Goal: Task Accomplishment & Management: Manage account settings

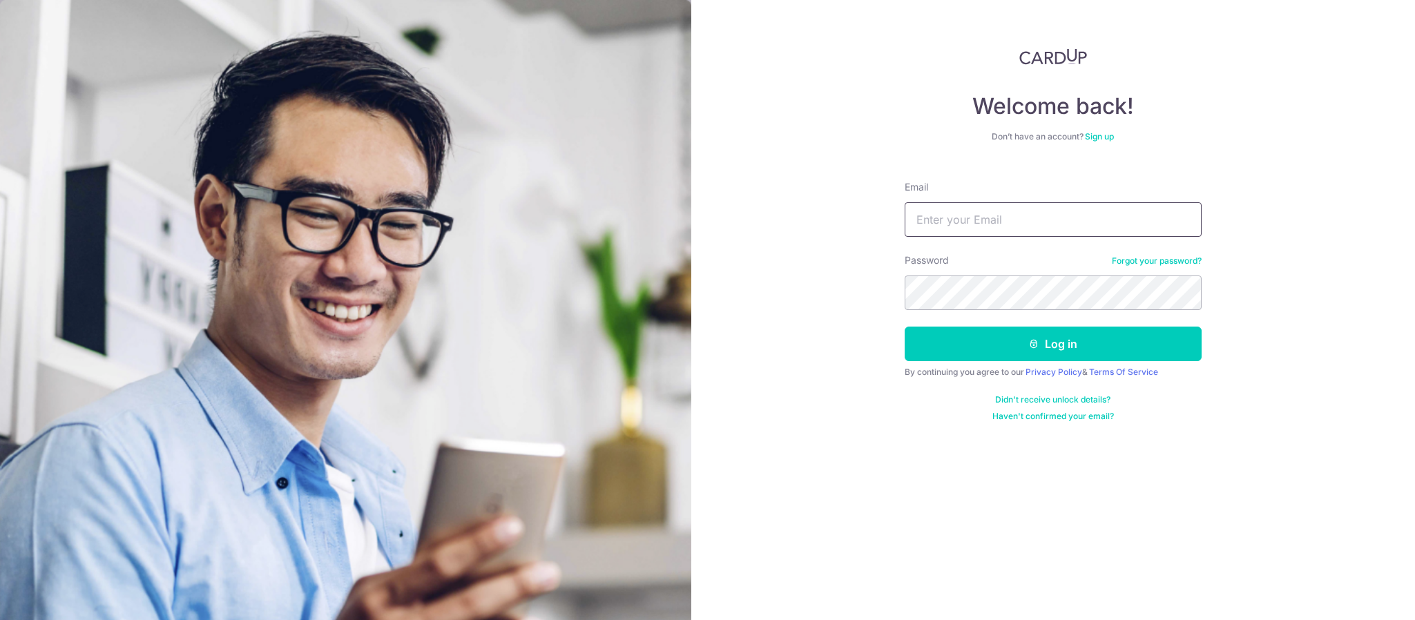
click at [959, 224] on input "Email" at bounding box center [1052, 219] width 297 height 35
type input "fionaleeyl@gmail.com"
click at [904, 327] on button "Log in" at bounding box center [1052, 344] width 297 height 35
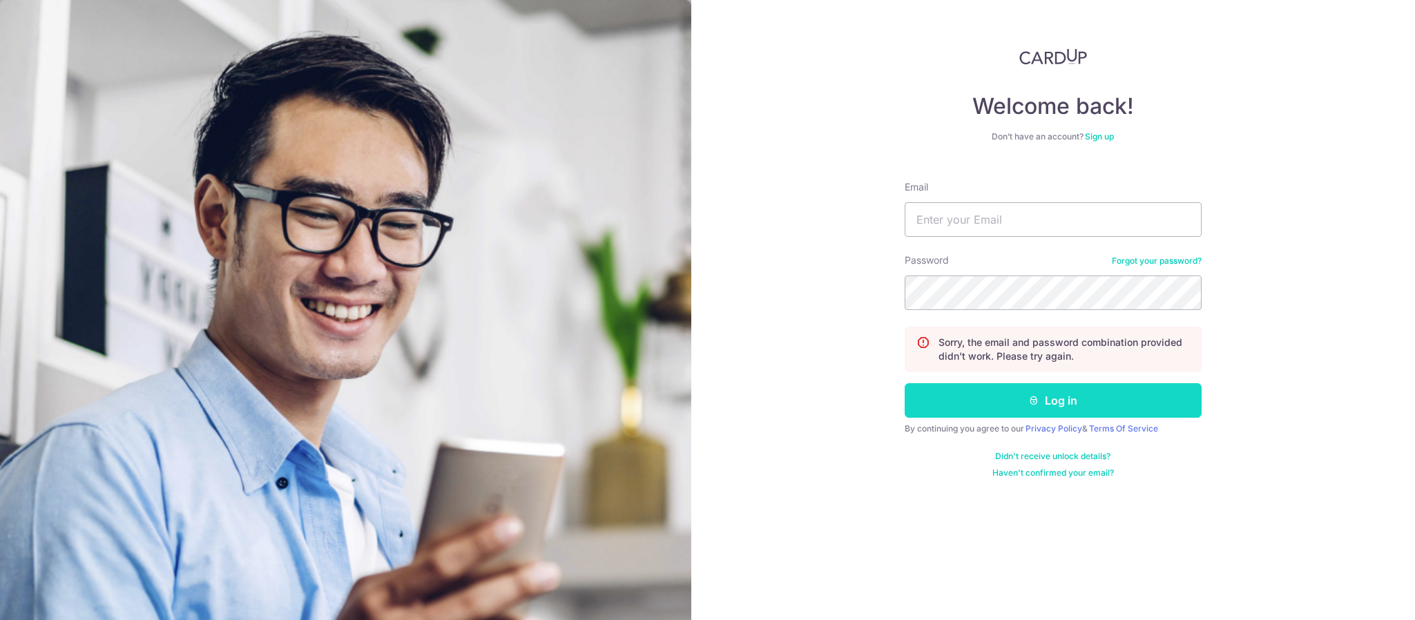
click at [985, 408] on button "Log in" at bounding box center [1052, 400] width 297 height 35
click at [980, 224] on input "Email" at bounding box center [1052, 219] width 297 height 35
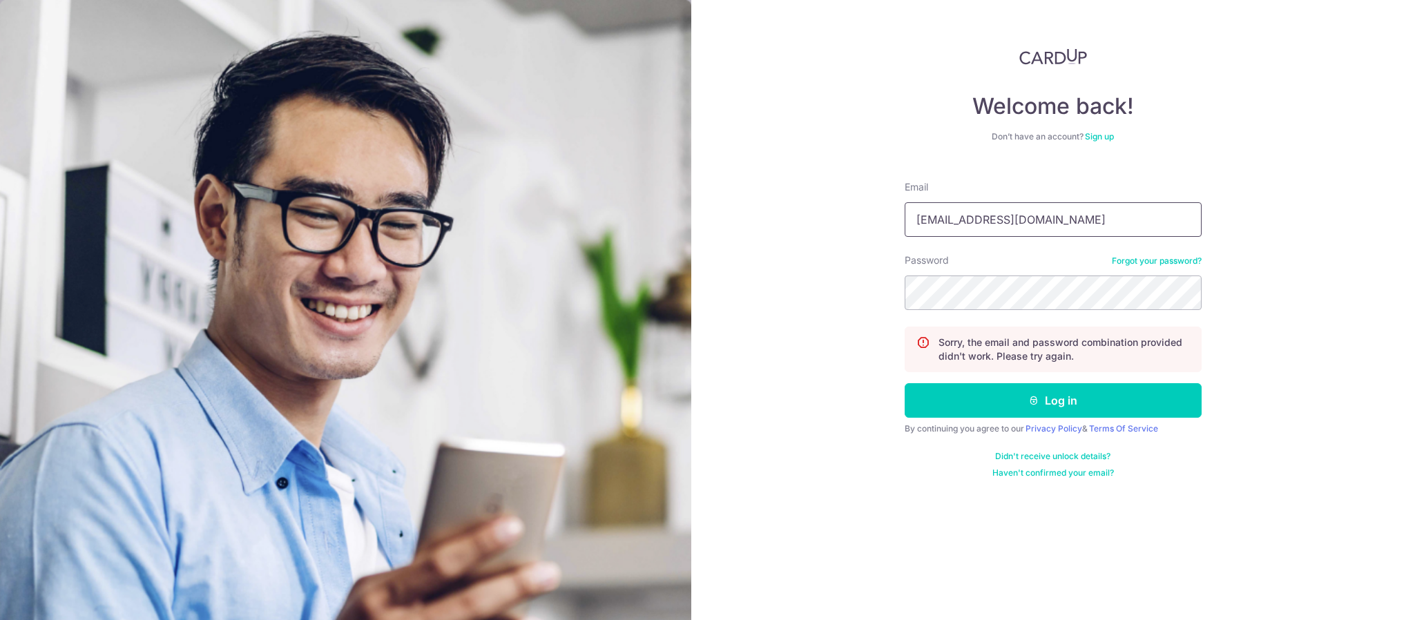
type input "fionaleeyl@gmail.com"
click at [1027, 414] on button "Log in" at bounding box center [1052, 400] width 297 height 35
click at [997, 216] on input "Email" at bounding box center [1052, 219] width 297 height 35
type input "fionaleeyl@gmail.com"
click at [1018, 403] on button "Log in" at bounding box center [1052, 400] width 297 height 35
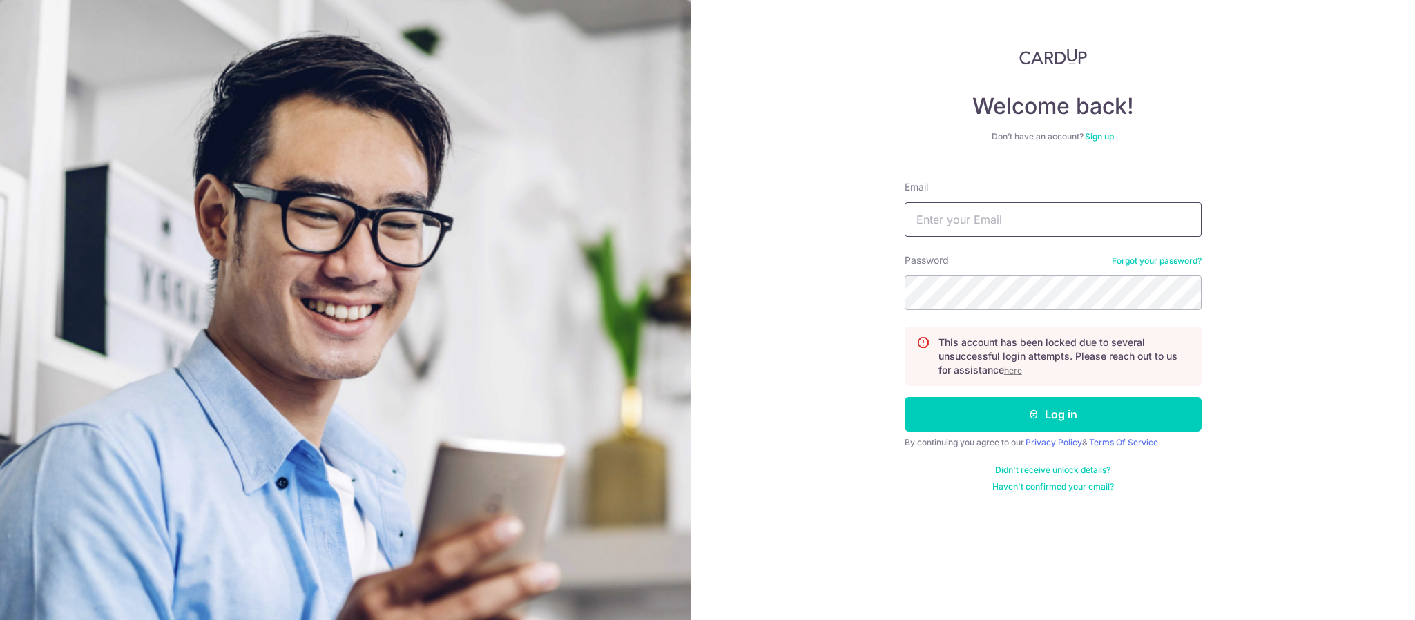
click at [958, 216] on input "Email" at bounding box center [1052, 219] width 297 height 35
type input "fionaleeyl@gmail.com"
drag, startPoint x: 997, startPoint y: 400, endPoint x: 1015, endPoint y: 411, distance: 20.7
click at [1015, 411] on button "Log in" at bounding box center [1052, 414] width 297 height 35
click at [1181, 238] on form "Email Password Forgot your password? This account has been locked due to severa…" at bounding box center [1052, 331] width 297 height 322
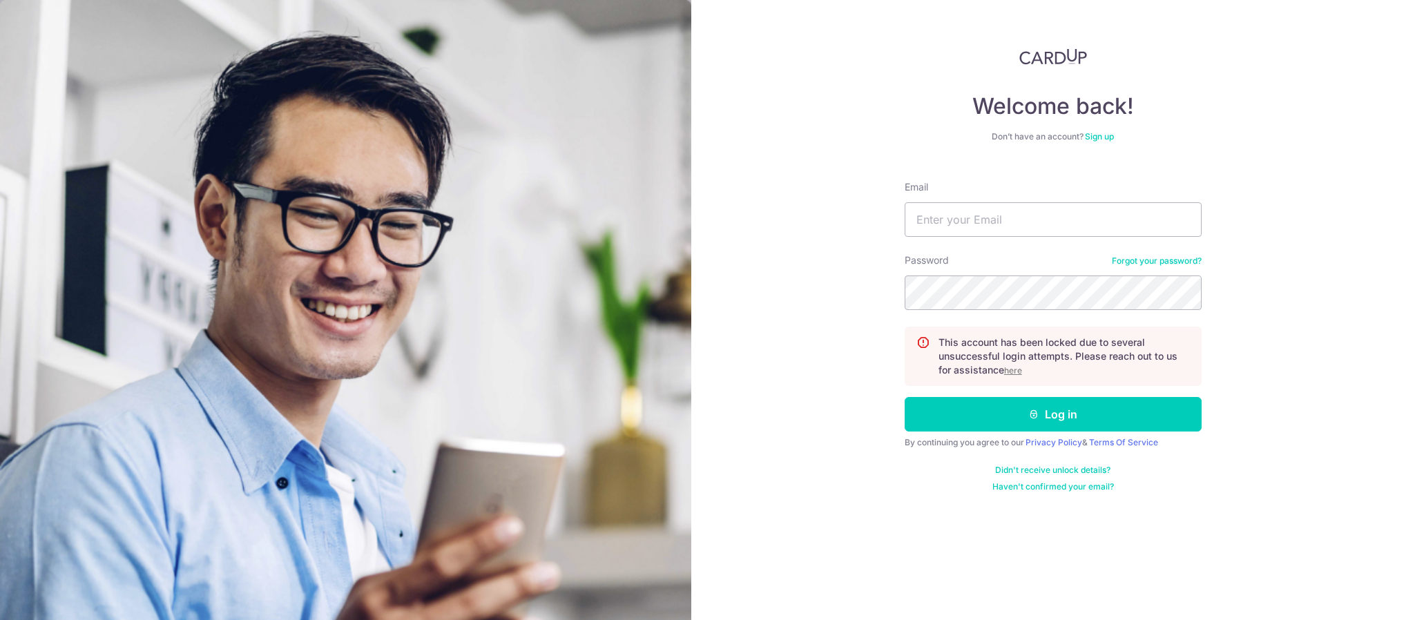
click at [1179, 262] on link "Forgot your password?" at bounding box center [1157, 260] width 90 height 11
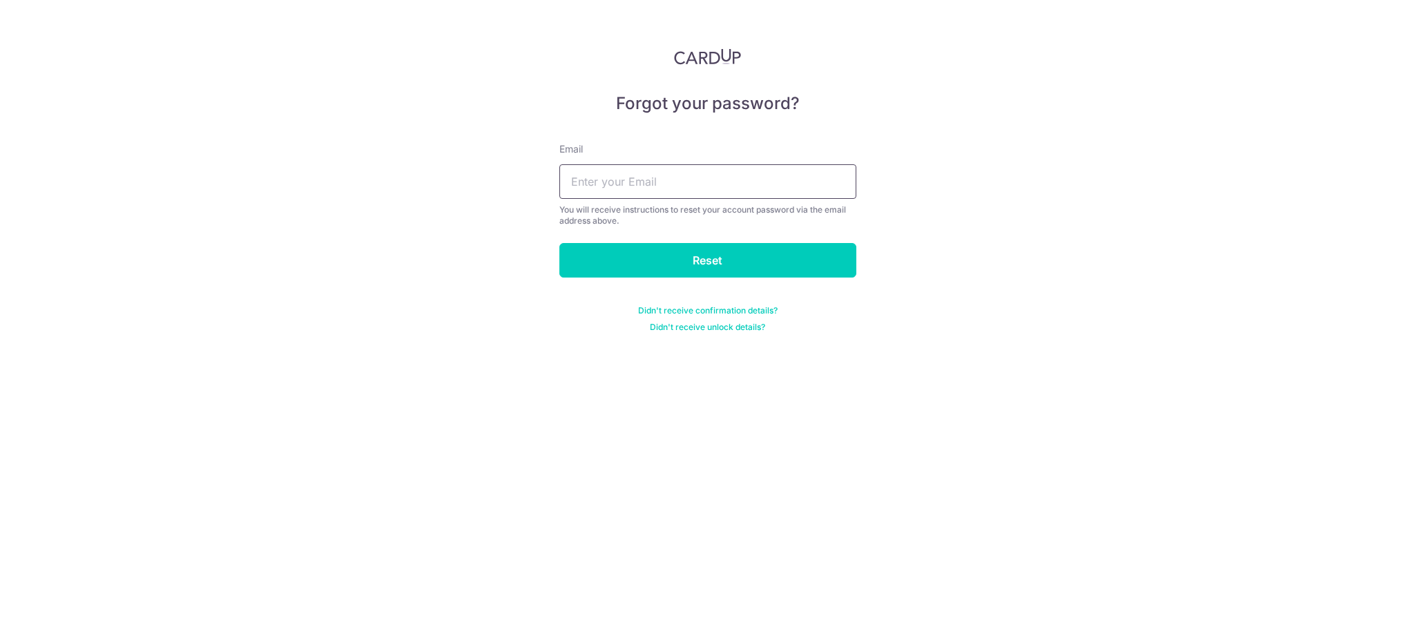
click at [713, 166] on input "text" at bounding box center [707, 181] width 297 height 35
type input "[EMAIL_ADDRESS][DOMAIN_NAME]"
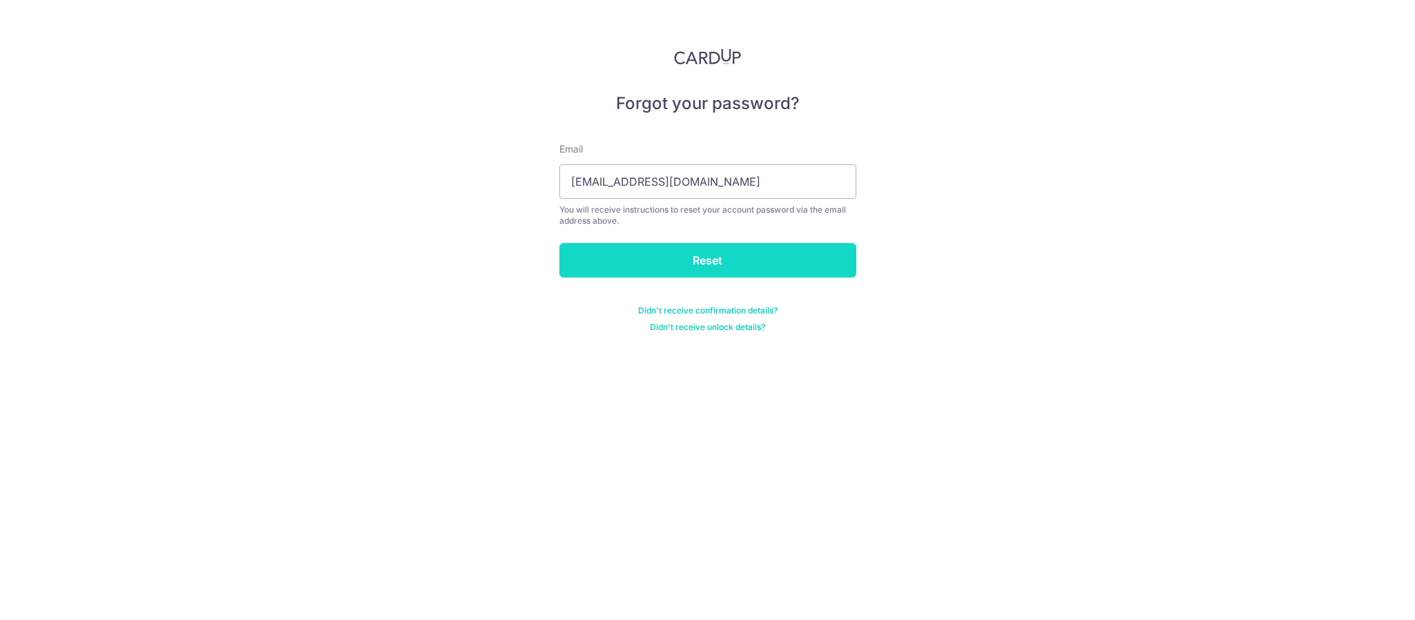
click at [738, 253] on input "Reset" at bounding box center [707, 260] width 297 height 35
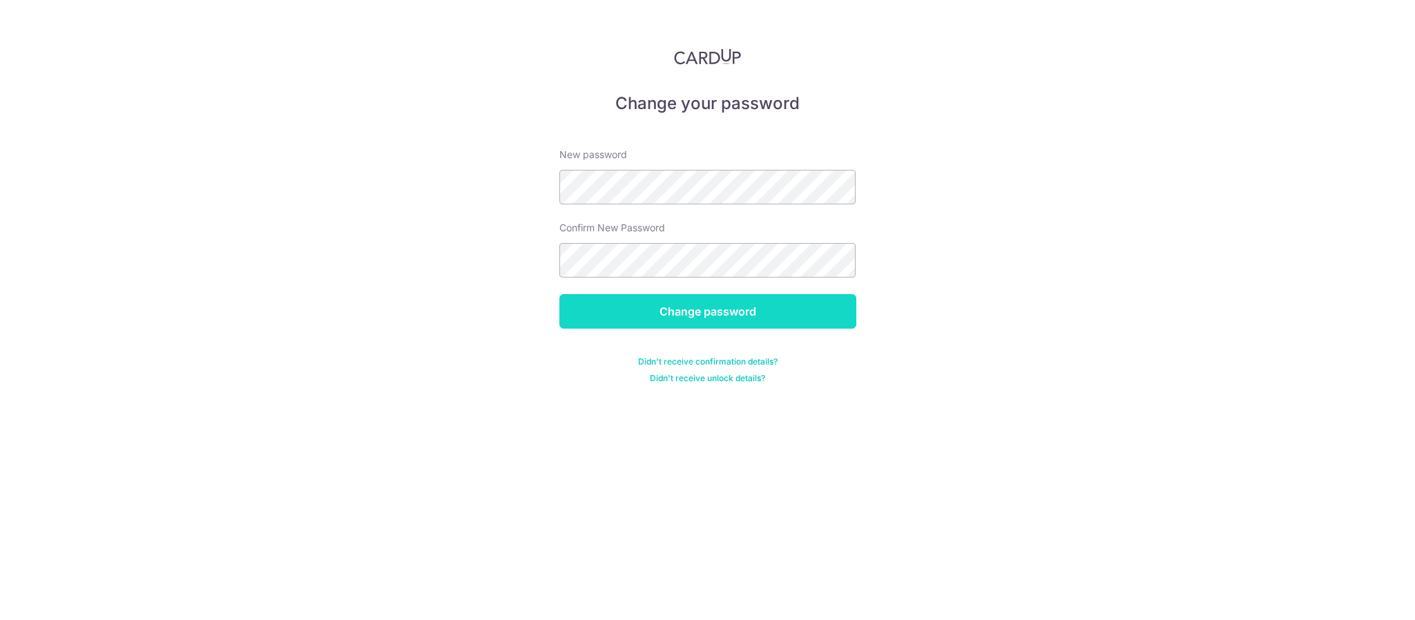
click at [626, 319] on input "Change password" at bounding box center [707, 311] width 297 height 35
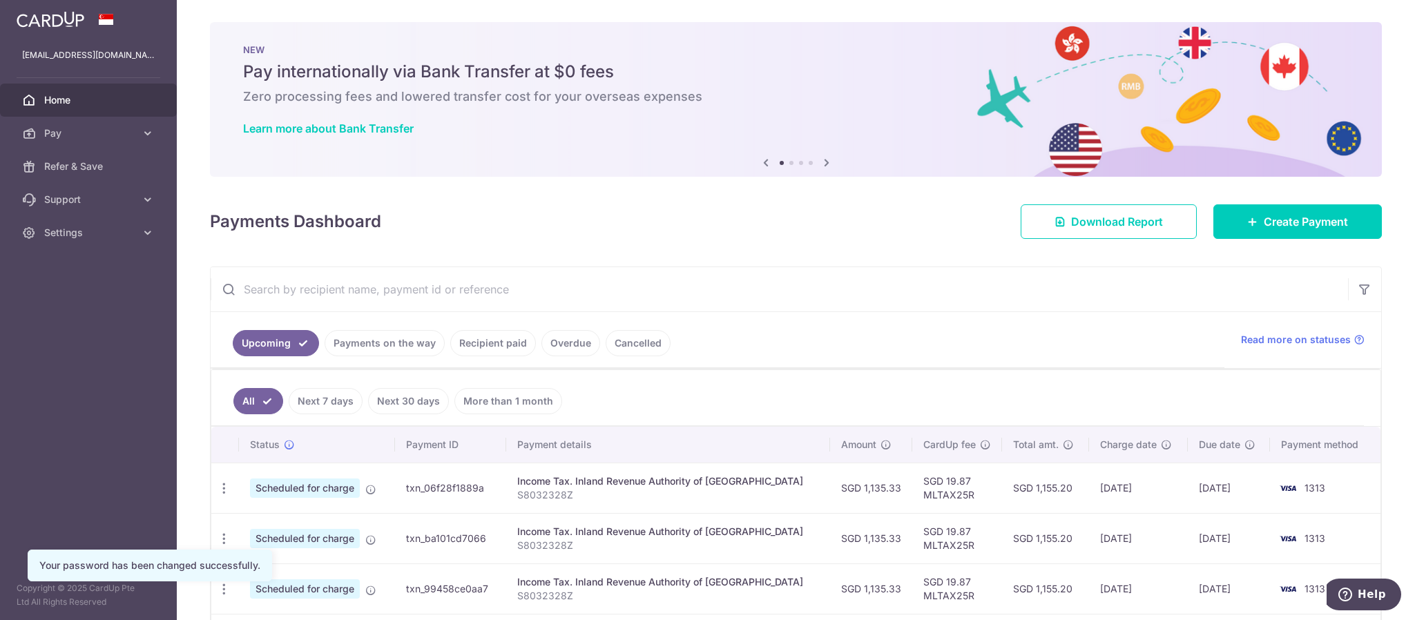
click at [510, 346] on link "Recipient paid" at bounding box center [493, 343] width 86 height 26
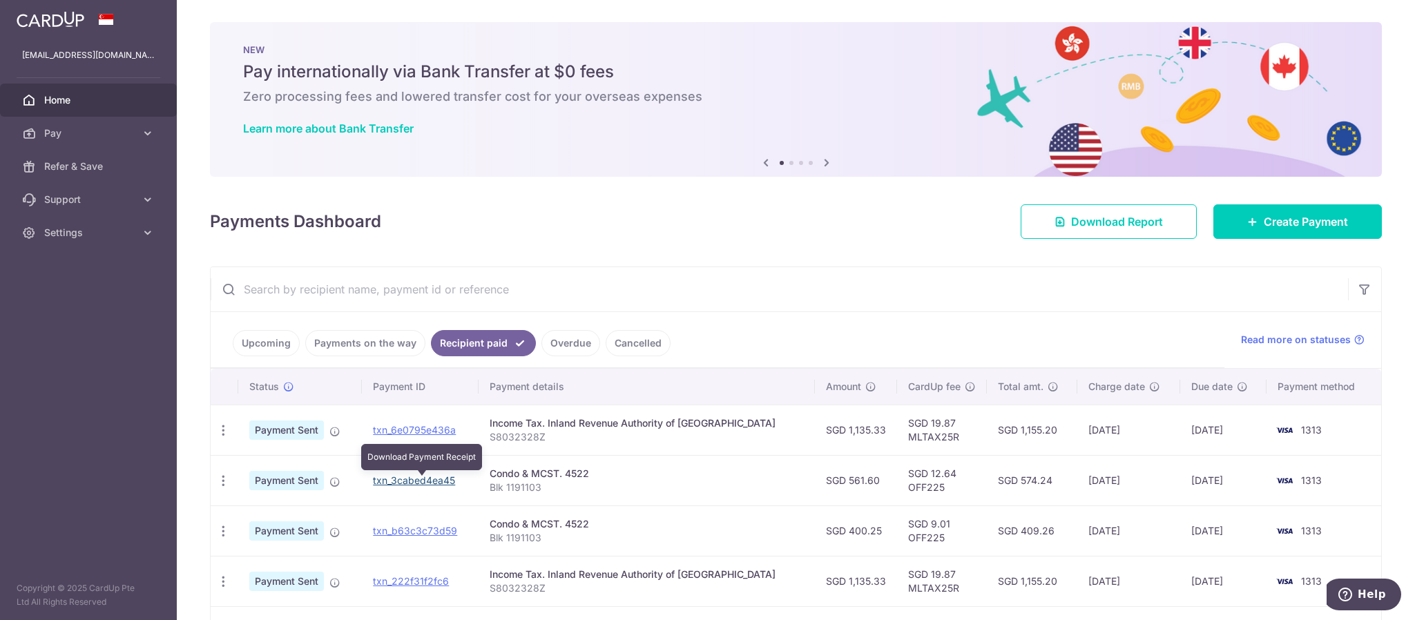
click at [427, 483] on link "txn_3cabed4ea45" at bounding box center [414, 480] width 82 height 12
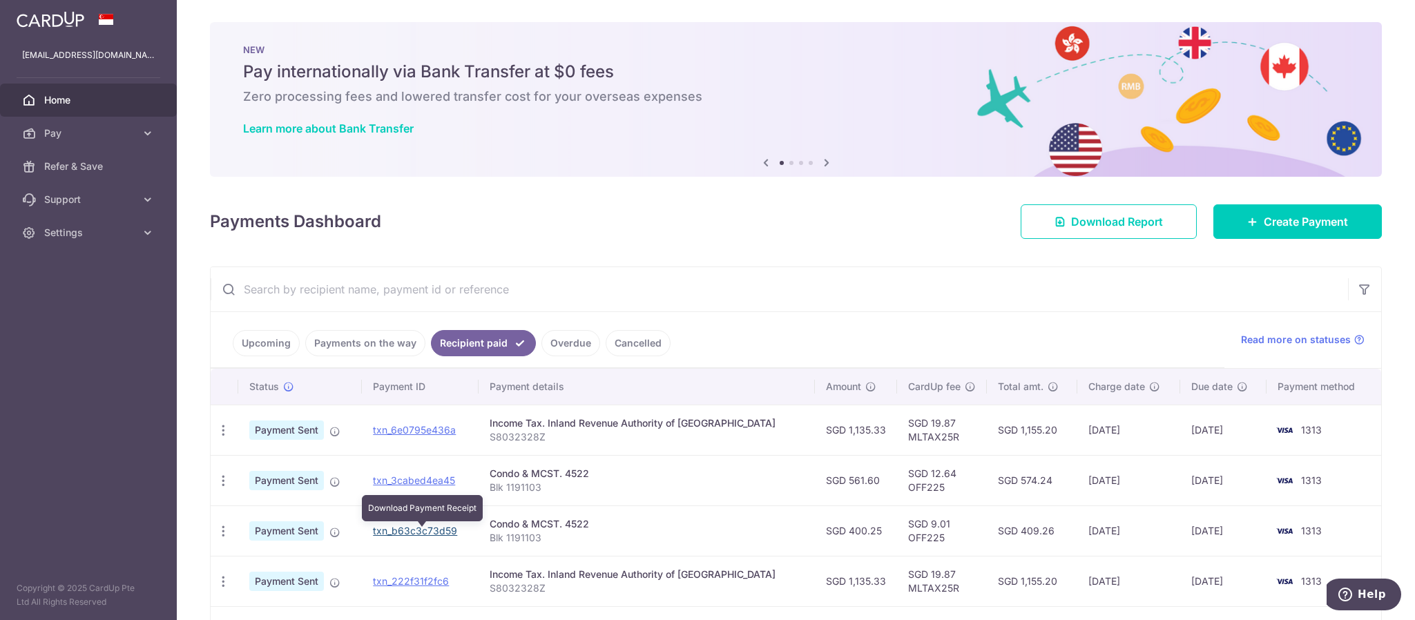
click at [420, 531] on link "txn_b63c3c73d59" at bounding box center [415, 531] width 84 height 12
click at [978, 26] on div "NEW Pay internationally via Bank Transfer at $0 fees Zero processing fees and l…" at bounding box center [796, 91] width 1172 height 138
